Goal: Task Accomplishment & Management: Use online tool/utility

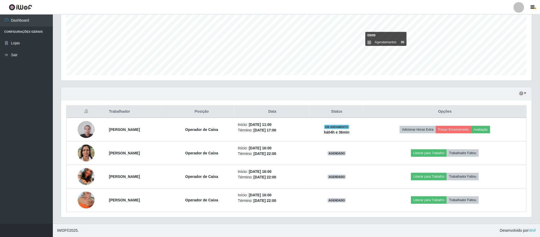
scroll to position [110, 471]
click at [524, 91] on button "button" at bounding box center [522, 94] width 7 height 6
click at [501, 125] on button "3 dias" at bounding box center [506, 125] width 42 height 11
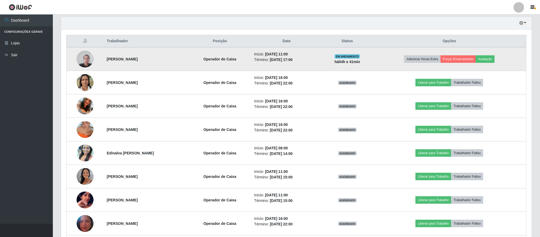
scroll to position [146, 0]
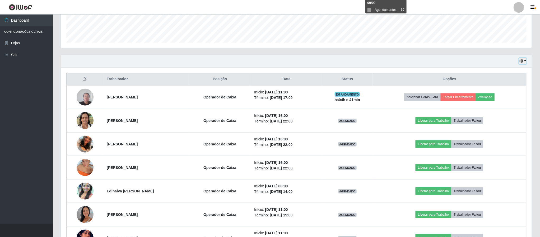
click at [525, 61] on button "button" at bounding box center [522, 61] width 7 height 6
click at [498, 108] on button "1 Semana" at bounding box center [506, 104] width 42 height 11
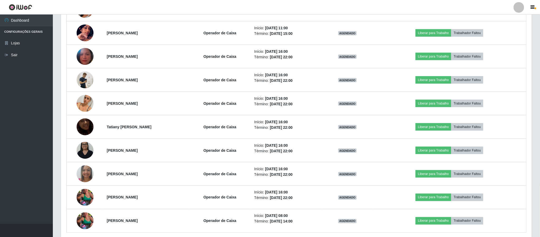
scroll to position [376, 0]
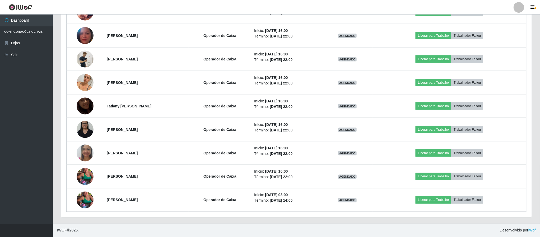
click at [38, 201] on ul "Dashboard Configurações Gerais Lojas Sair" at bounding box center [26, 120] width 53 height 210
click at [39, 197] on ul "Dashboard Configurações Gerais Lojas Sair" at bounding box center [26, 120] width 53 height 210
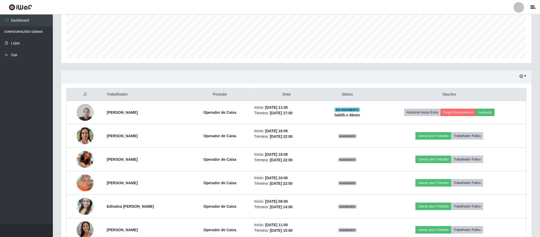
scroll to position [59, 0]
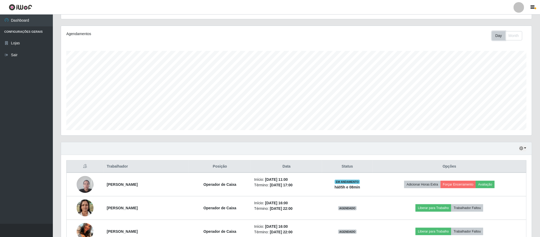
click at [500, 36] on button "Day" at bounding box center [498, 35] width 13 height 9
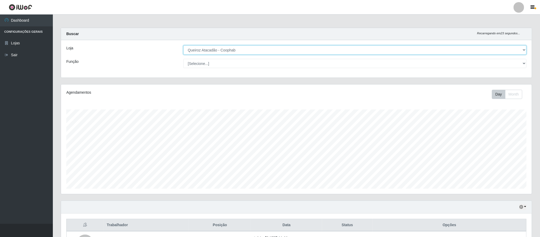
click at [522, 48] on select "[Selecione...] Queiroz Atacadão - Coophab" at bounding box center [354, 49] width 343 height 9
click at [184, 45] on select "[Selecione...] Queiroz Atacadão - Coophab" at bounding box center [354, 49] width 343 height 9
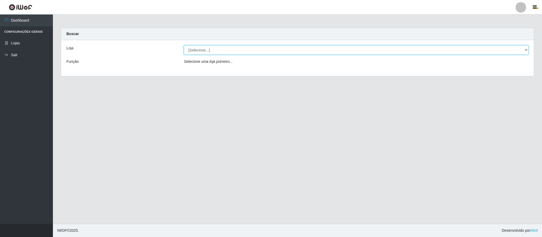
click at [522, 53] on select "[Selecione...] Queiroz Atacadão - Coophab" at bounding box center [356, 49] width 344 height 9
select select "463"
click at [184, 45] on select "[Selecione...] Queiroz Atacadão - Coophab" at bounding box center [356, 49] width 344 height 9
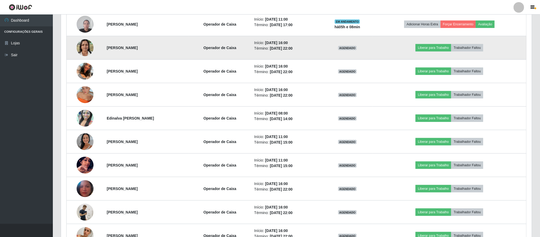
scroll to position [140, 0]
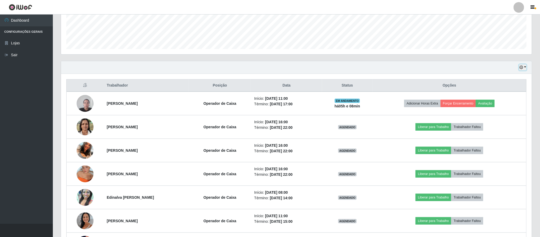
click at [521, 69] on icon "button" at bounding box center [522, 68] width 4 height 4
click at [494, 79] on button "Hoje" at bounding box center [506, 77] width 42 height 11
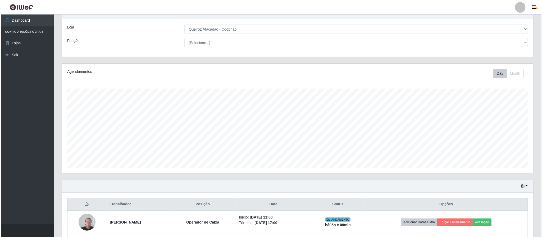
scroll to position [115, 0]
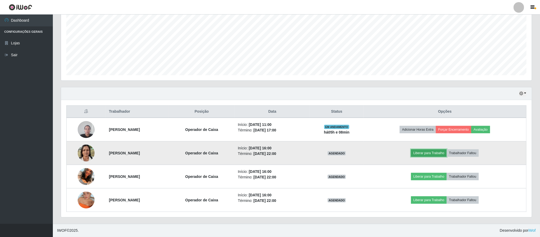
click at [433, 153] on button "Liberar para Trabalho" at bounding box center [429, 153] width 36 height 7
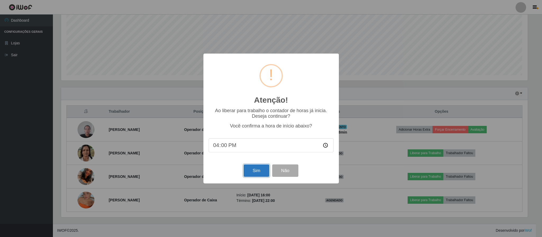
click at [255, 172] on button "Sim" at bounding box center [256, 171] width 26 height 12
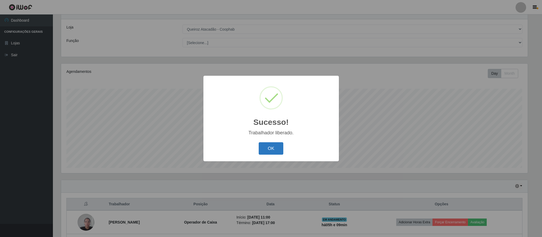
click at [272, 148] on button "OK" at bounding box center [271, 148] width 25 height 12
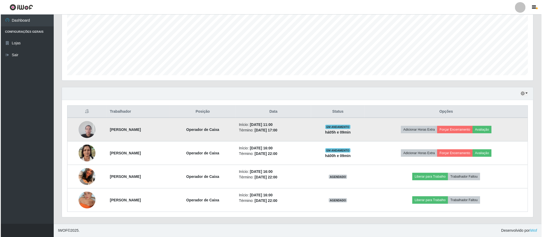
scroll to position [115, 0]
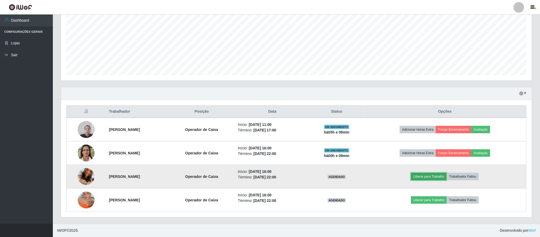
click at [435, 177] on button "Liberar para Trabalho" at bounding box center [429, 176] width 36 height 7
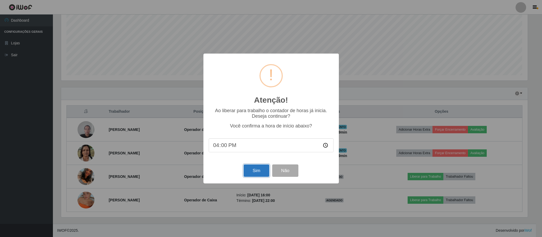
click at [252, 168] on button "Sim" at bounding box center [256, 171] width 26 height 12
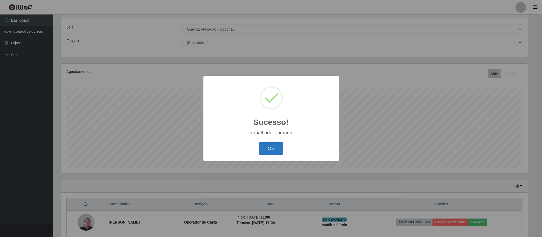
click at [271, 149] on button "OK" at bounding box center [271, 148] width 25 height 12
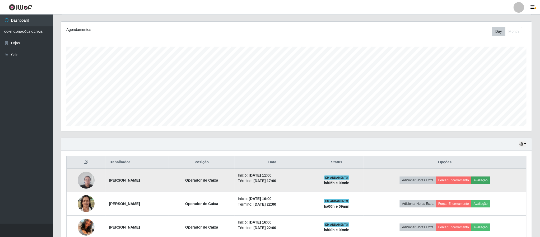
scroll to position [115, 0]
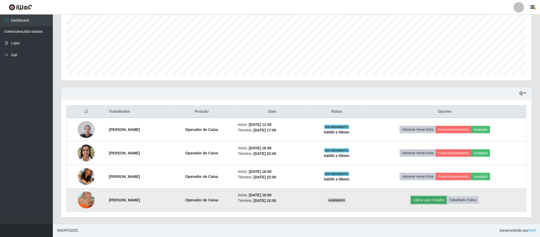
click at [436, 201] on button "Liberar para Trabalho" at bounding box center [429, 200] width 36 height 7
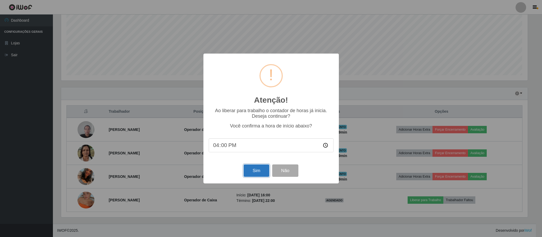
click at [252, 172] on button "Sim" at bounding box center [256, 171] width 26 height 12
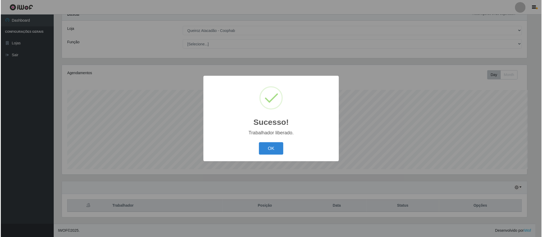
scroll to position [0, 0]
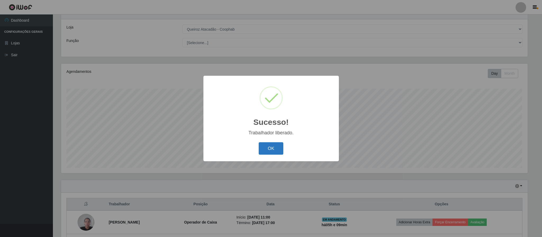
click at [266, 147] on button "OK" at bounding box center [271, 148] width 25 height 12
